Goal: Task Accomplishment & Management: Use online tool/utility

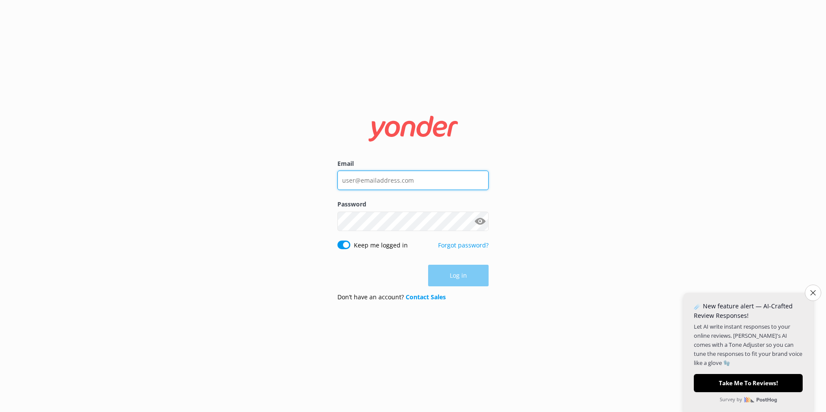
click at [408, 180] on input "Email" at bounding box center [413, 180] width 151 height 19
type input "[EMAIL_ADDRESS][DOMAIN_NAME]"
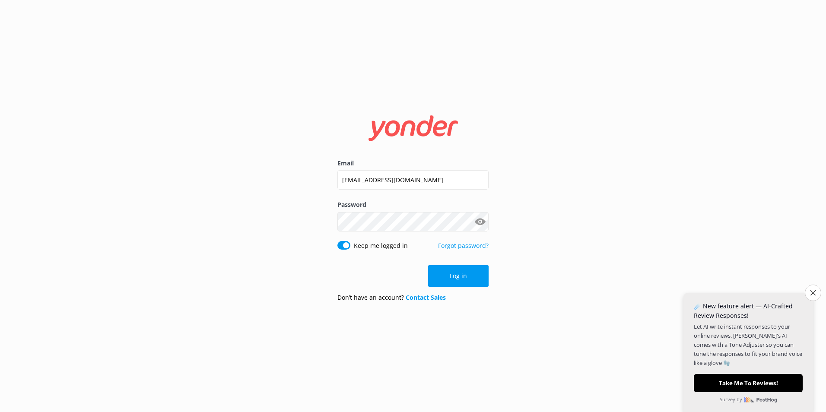
click at [479, 224] on button "Show password" at bounding box center [480, 221] width 17 height 17
click at [474, 278] on button "Log in" at bounding box center [458, 276] width 61 height 22
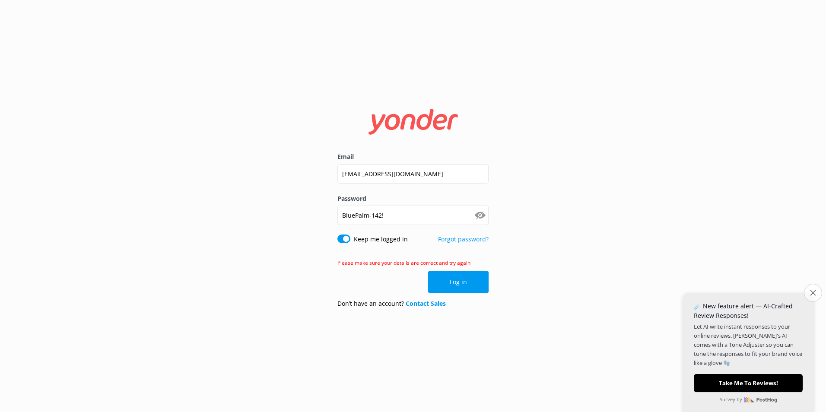
click at [816, 296] on button "Close survey" at bounding box center [813, 293] width 18 height 18
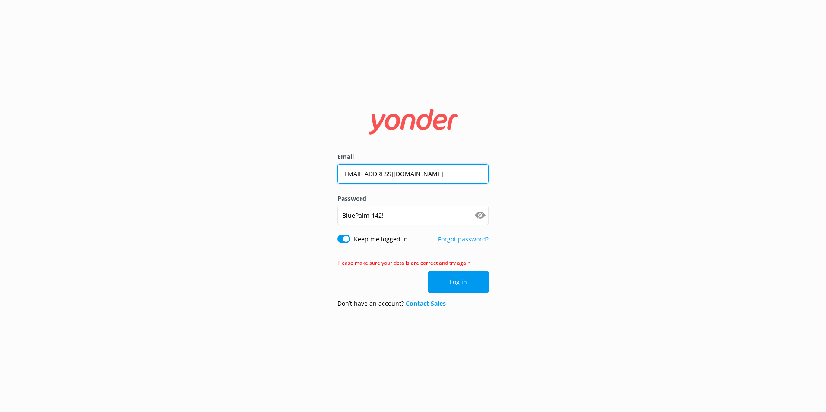
drag, startPoint x: 481, startPoint y: 173, endPoint x: 284, endPoint y: 158, distance: 197.3
click at [284, 158] on div "Email [EMAIL_ADDRESS][DOMAIN_NAME] Password [SECURITY_DATA] Show password Keep …" at bounding box center [413, 206] width 826 height 412
type input "[EMAIL_ADDRESS][DOMAIN_NAME]"
click at [462, 284] on button "Log in" at bounding box center [458, 282] width 61 height 22
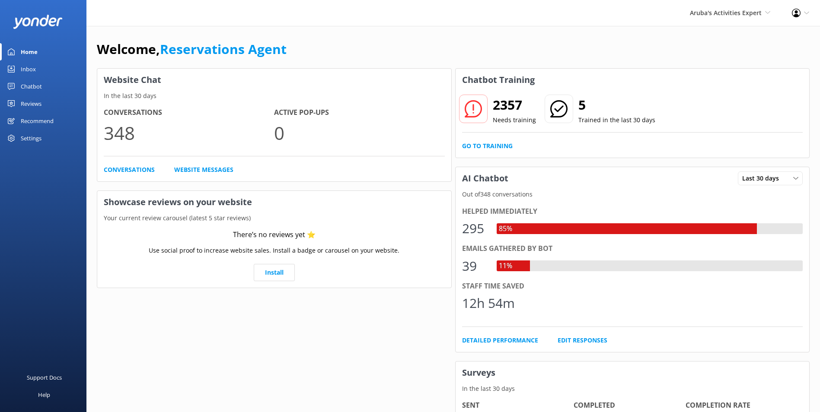
click at [38, 65] on link "Inbox" at bounding box center [43, 69] width 86 height 17
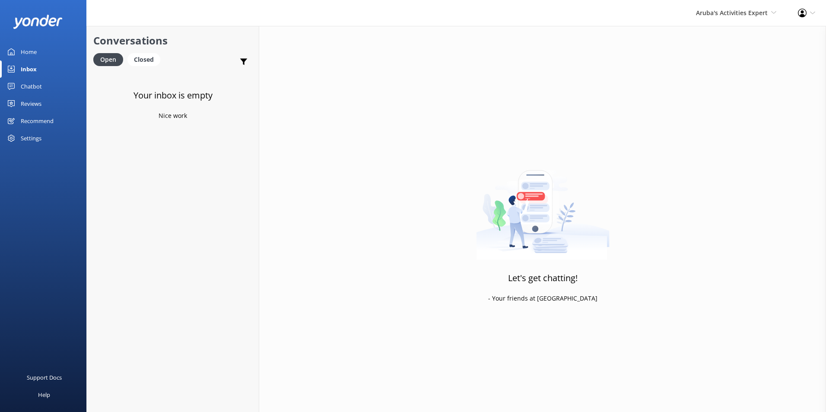
click at [31, 46] on div "Home" at bounding box center [29, 51] width 16 height 17
